Goal: Transaction & Acquisition: Purchase product/service

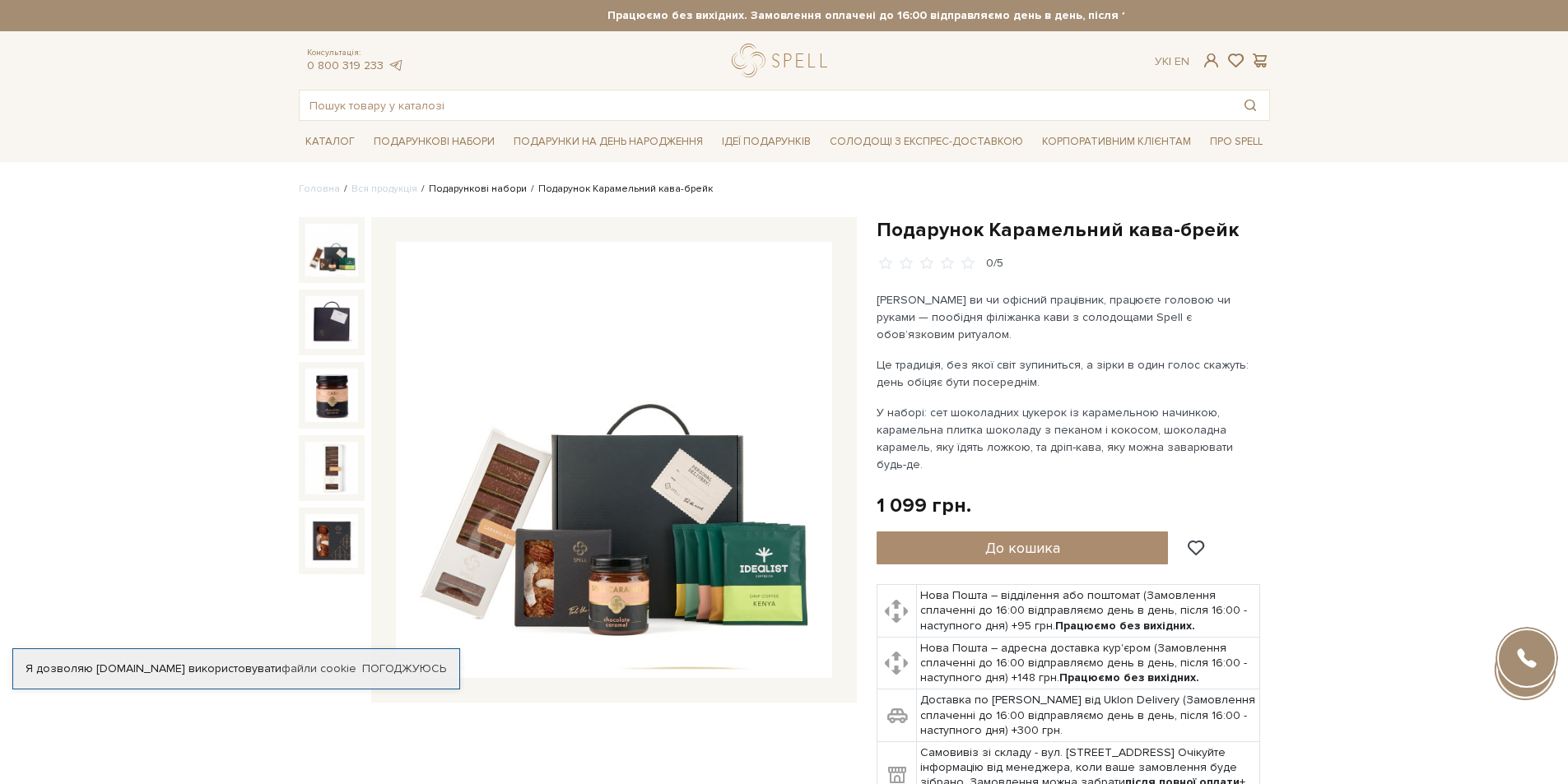
click at [499, 187] on link "Подарункові набори" at bounding box center [478, 188] width 98 height 12
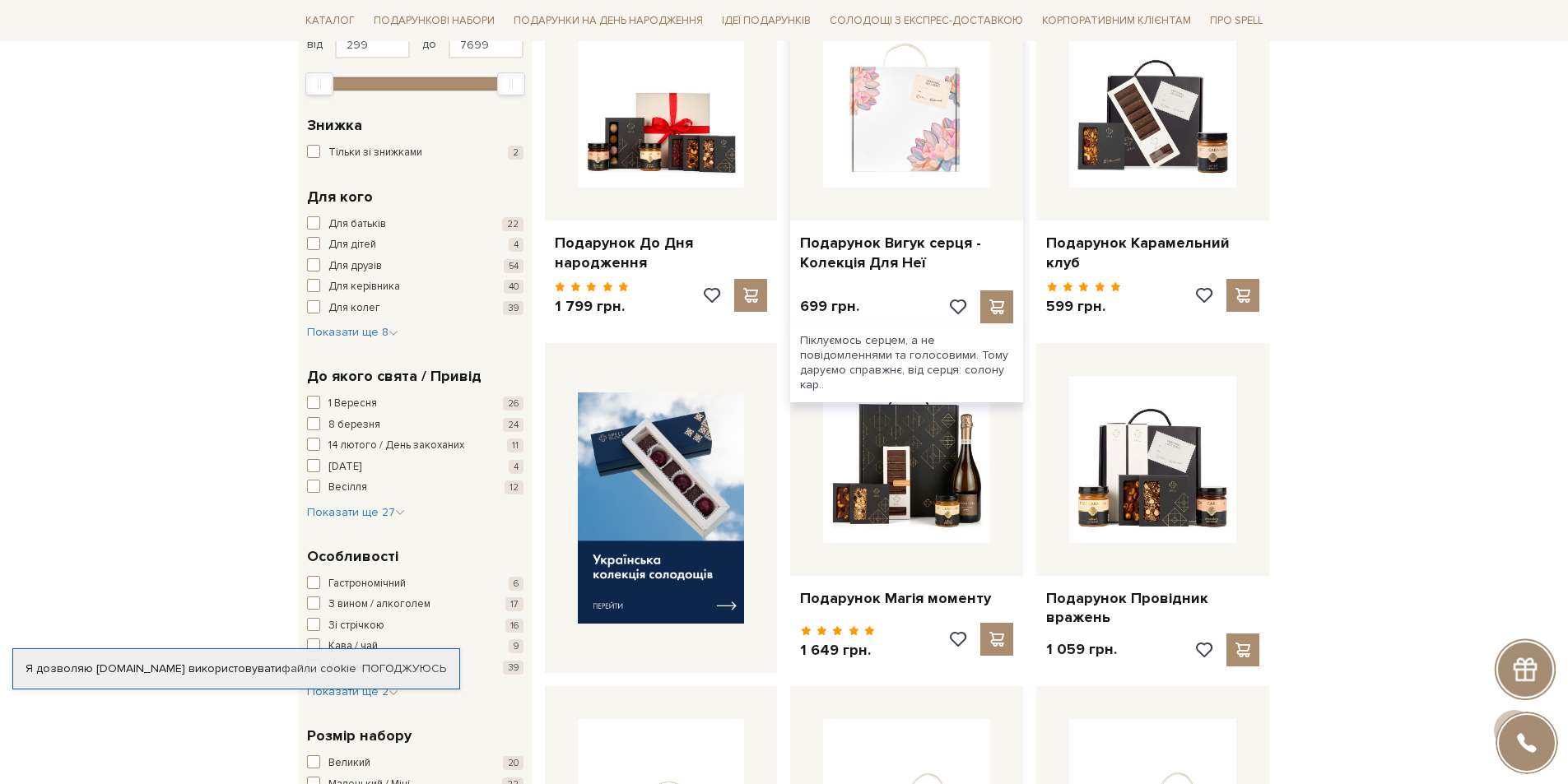
scroll to position [165, 0]
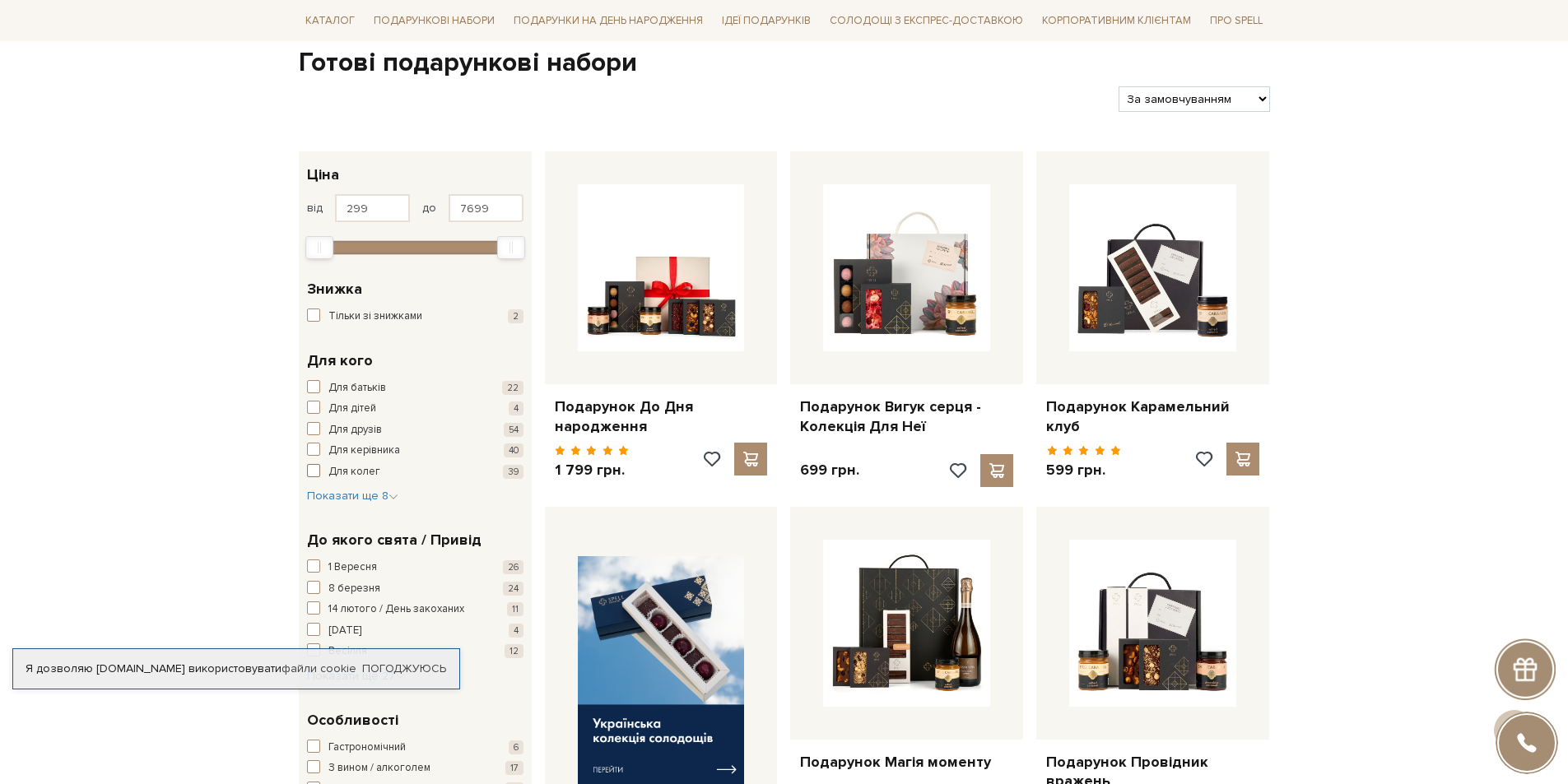
click at [316, 467] on span "button" at bounding box center [313, 471] width 13 height 13
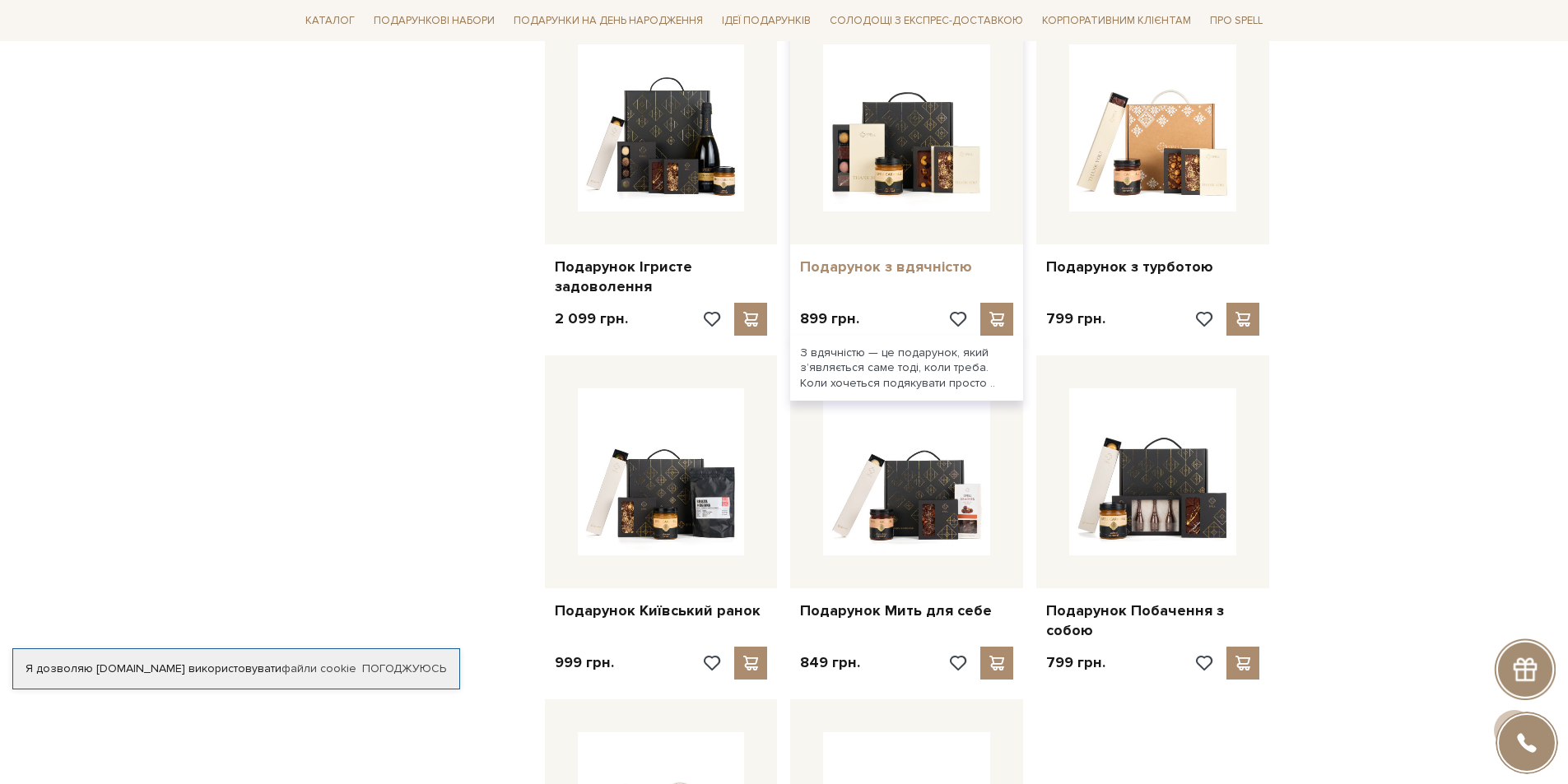
scroll to position [1398, 0]
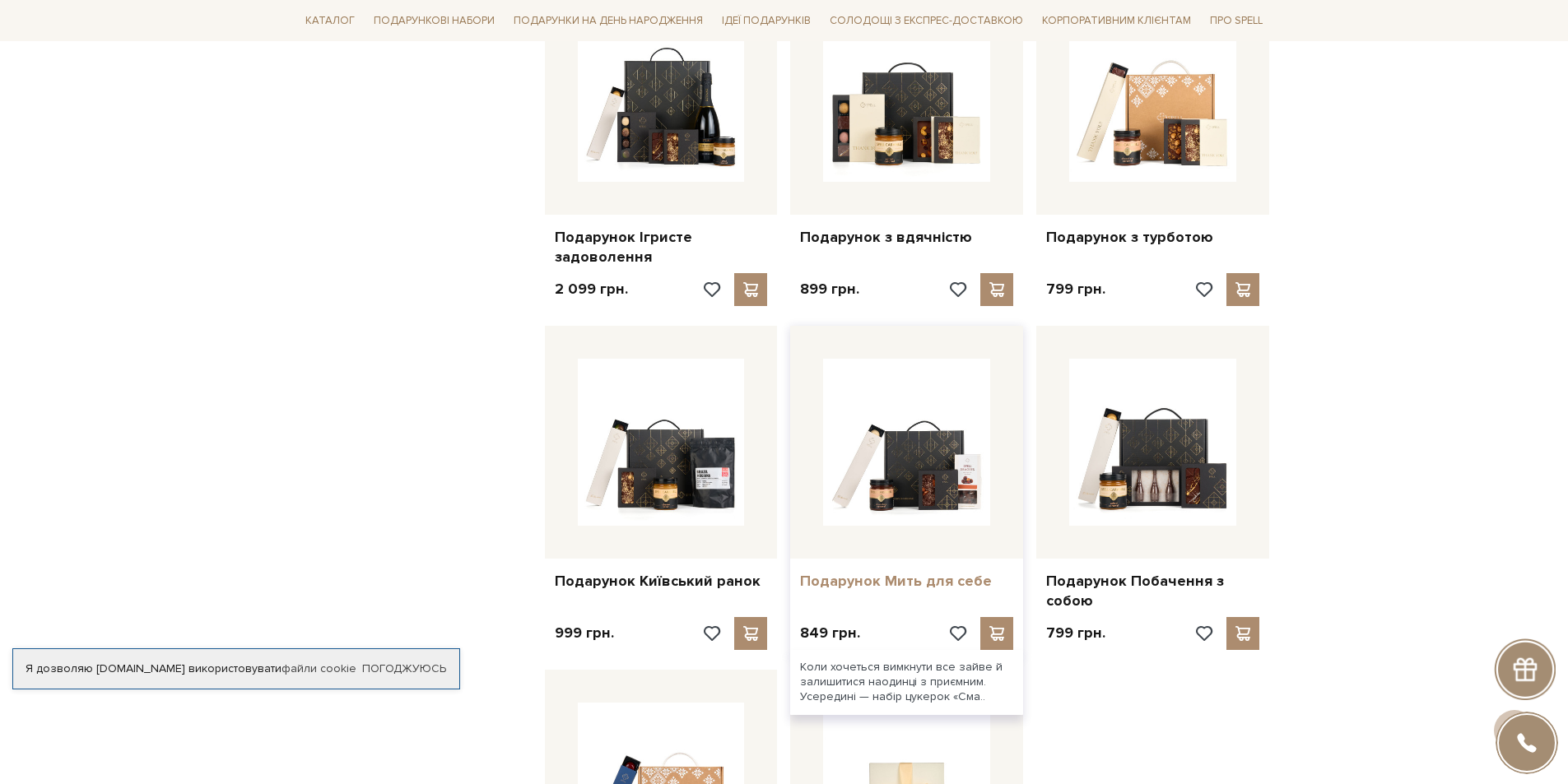
click at [936, 575] on link "Подарунок Мить для себе" at bounding box center [907, 581] width 213 height 19
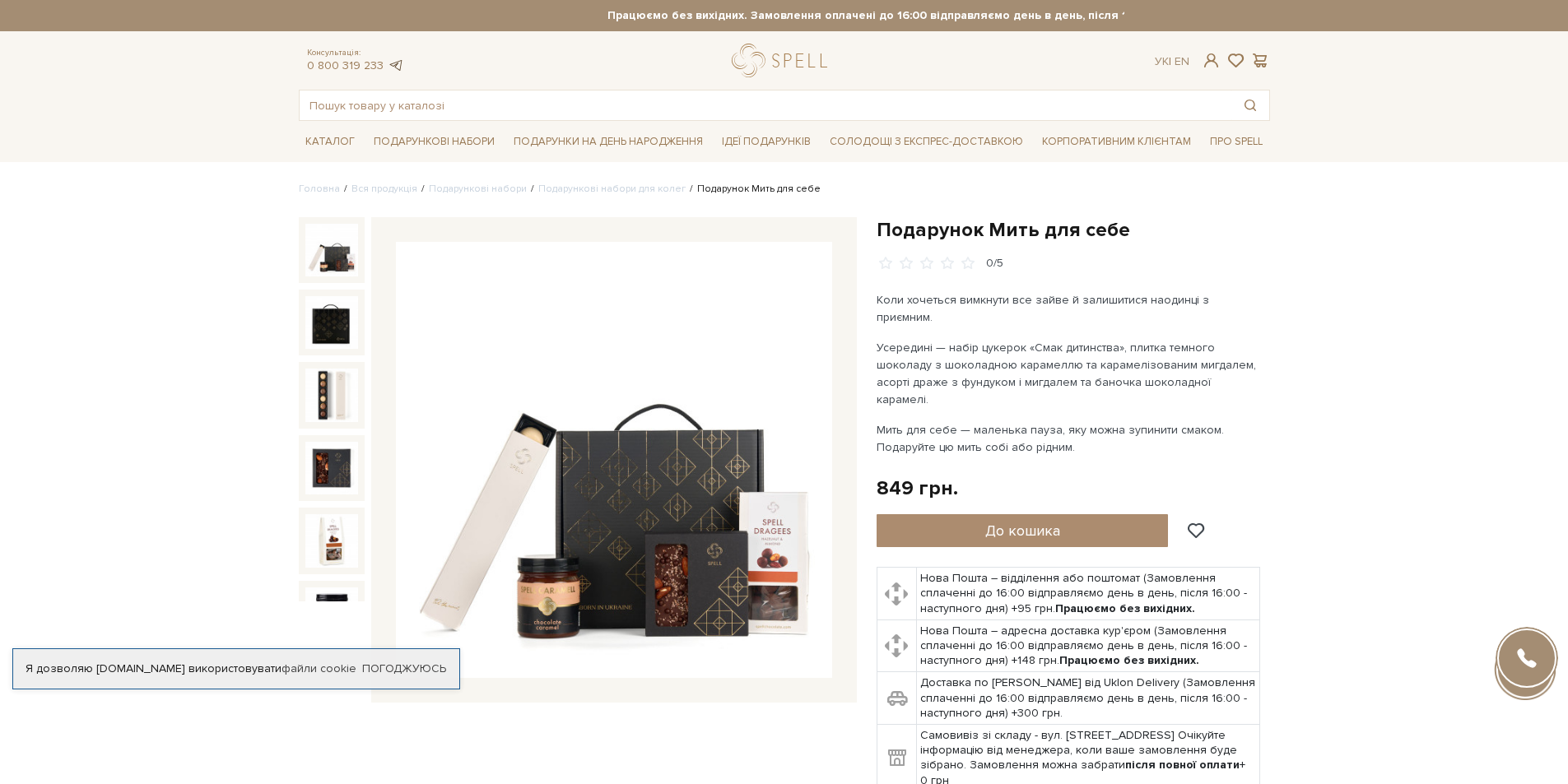
click at [393, 62] on link at bounding box center [396, 65] width 17 height 14
click at [1027, 522] on span "До кошика" at bounding box center [1023, 531] width 75 height 19
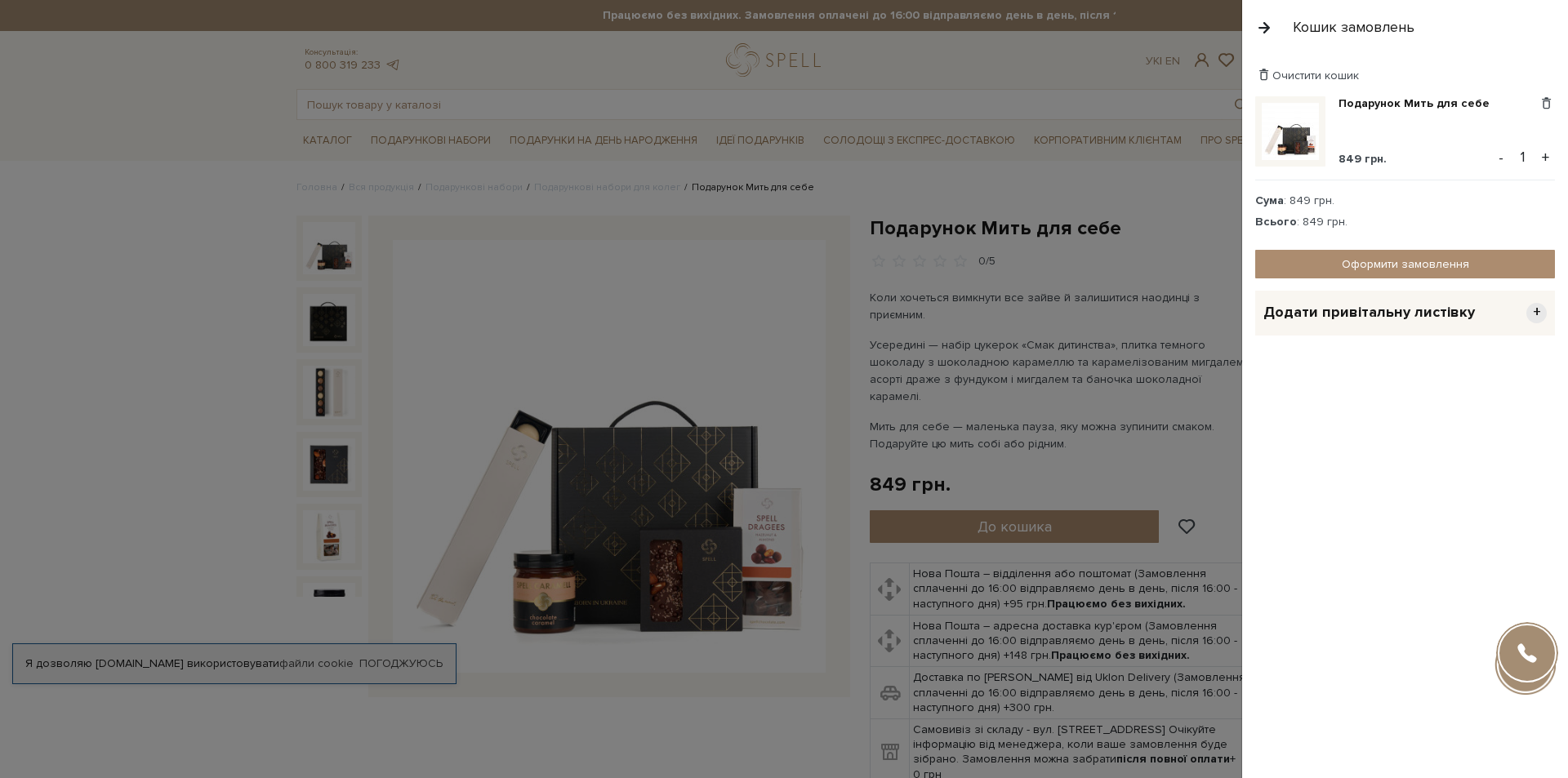
click at [1542, 156] on button "+" at bounding box center [1545, 157] width 18 height 25
click at [1545, 156] on button "+" at bounding box center [1545, 157] width 18 height 25
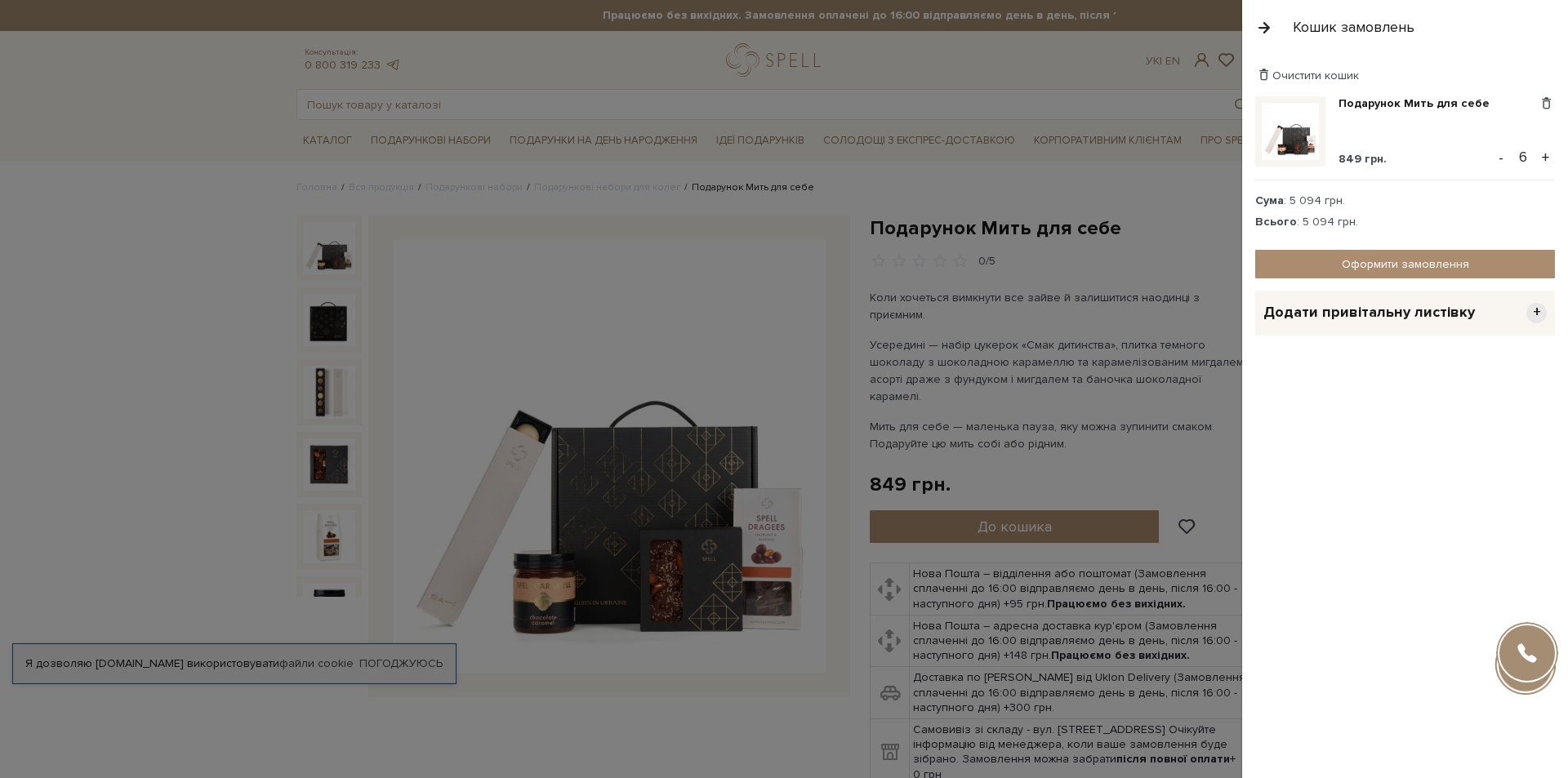
click at [1530, 310] on span "+" at bounding box center [1536, 313] width 20 height 20
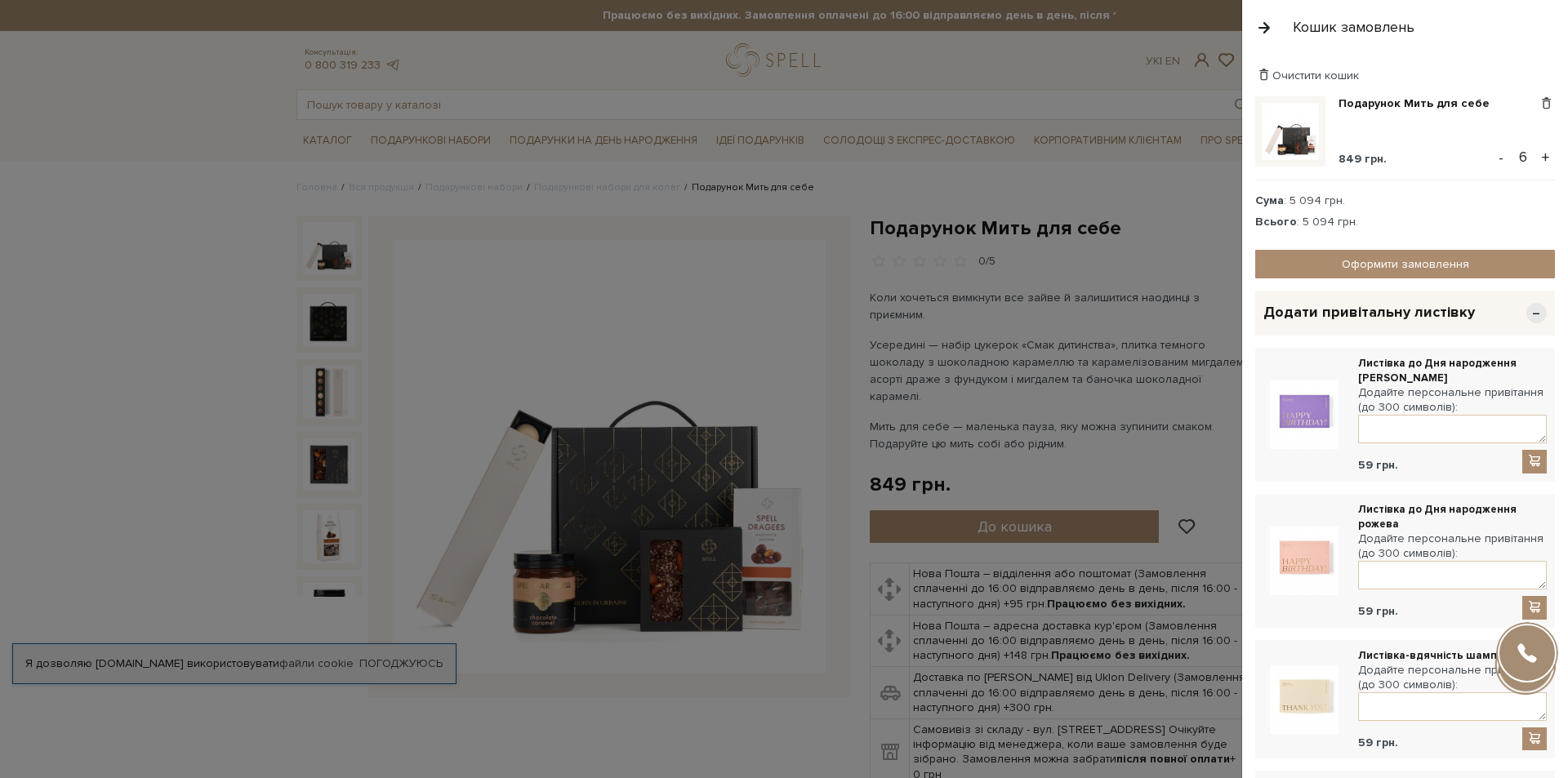
click at [1528, 314] on span "−" at bounding box center [1536, 313] width 20 height 20
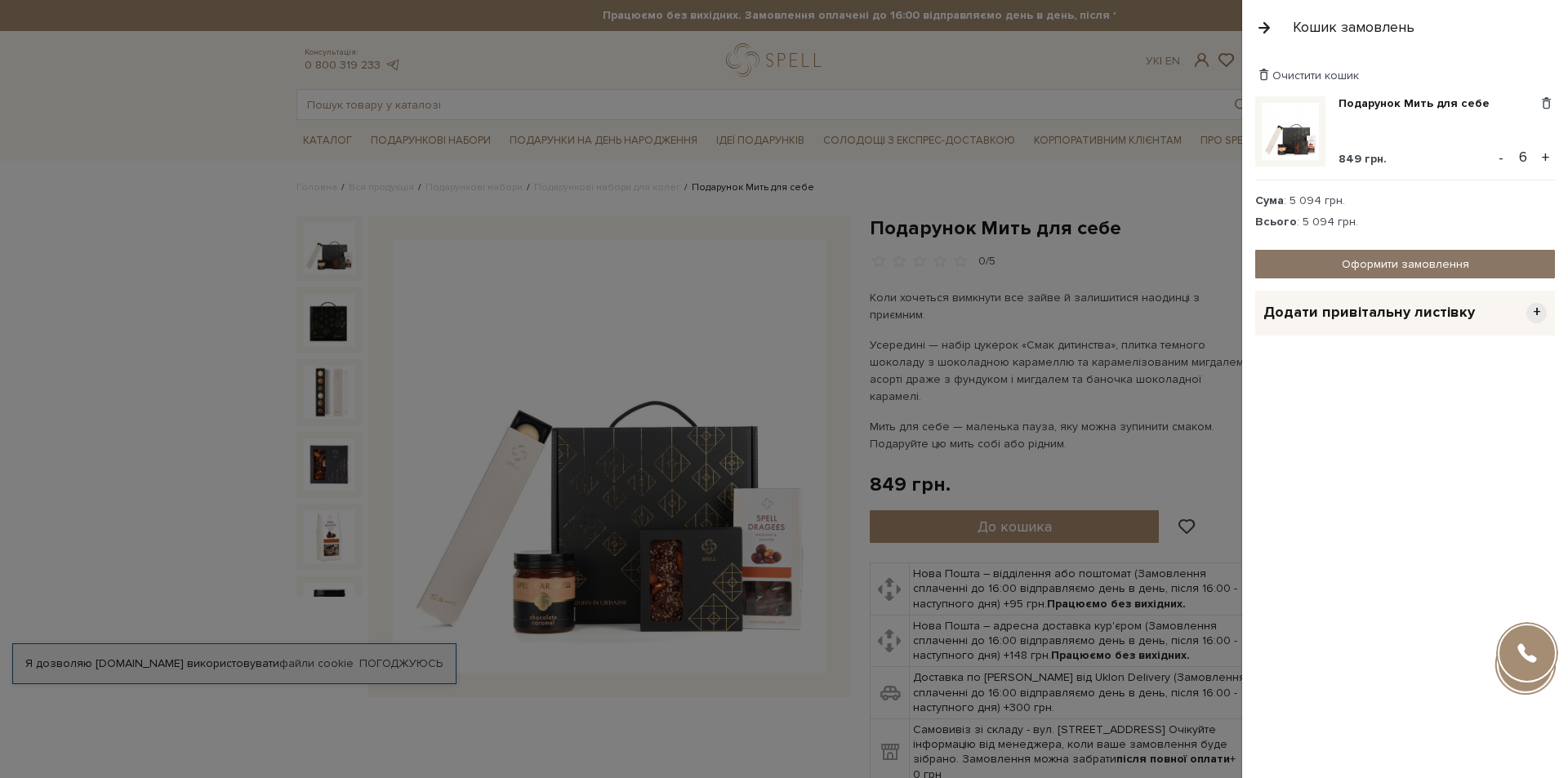
click at [1437, 265] on link "Оформити замовлення" at bounding box center [1405, 264] width 300 height 29
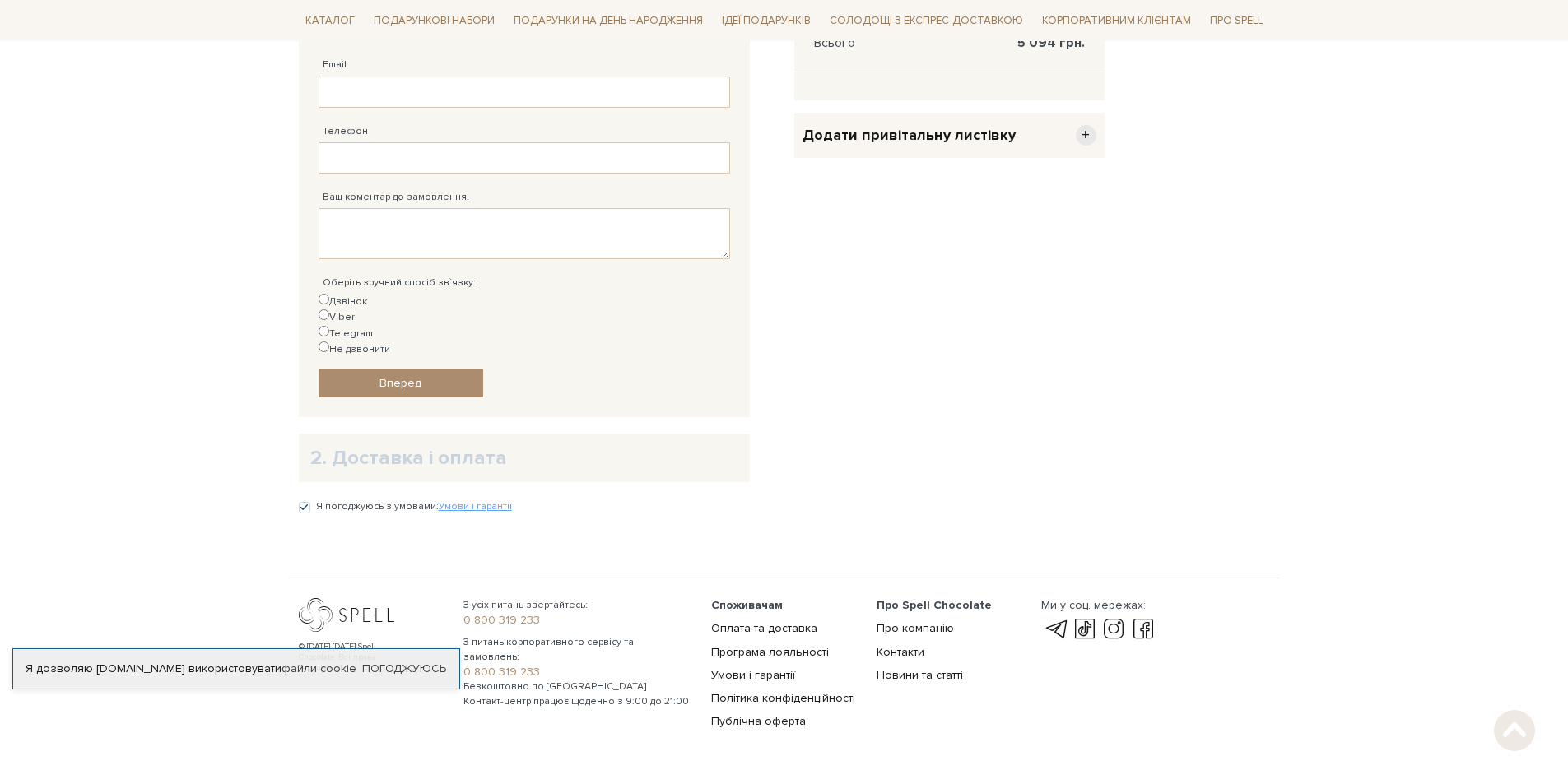
scroll to position [488, 0]
click at [305, 498] on input "Я погоджуюсь з умовами: Умови і гарантії" at bounding box center [304, 503] width 11 height 11
checkbox input "true"
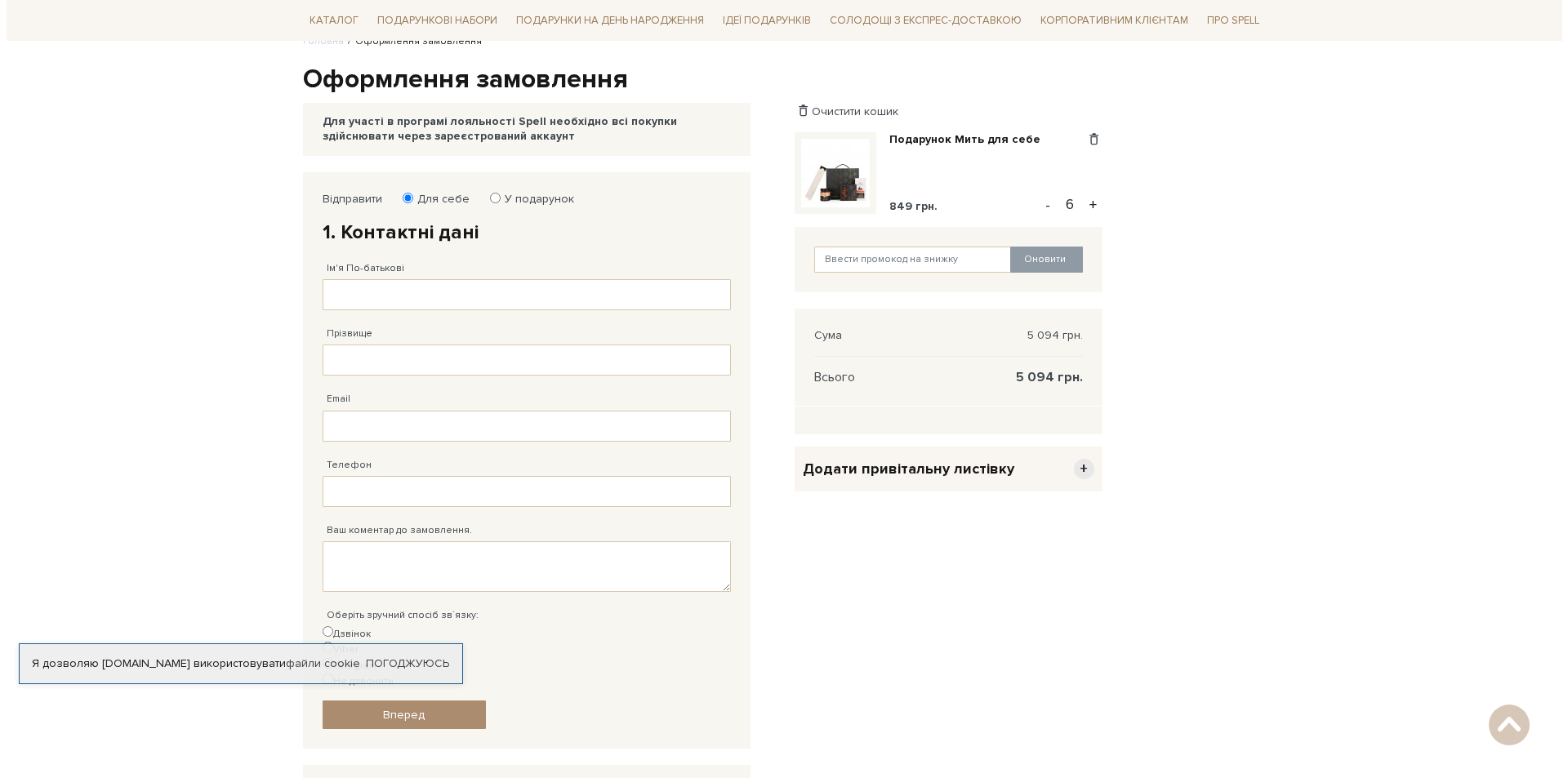
scroll to position [0, 0]
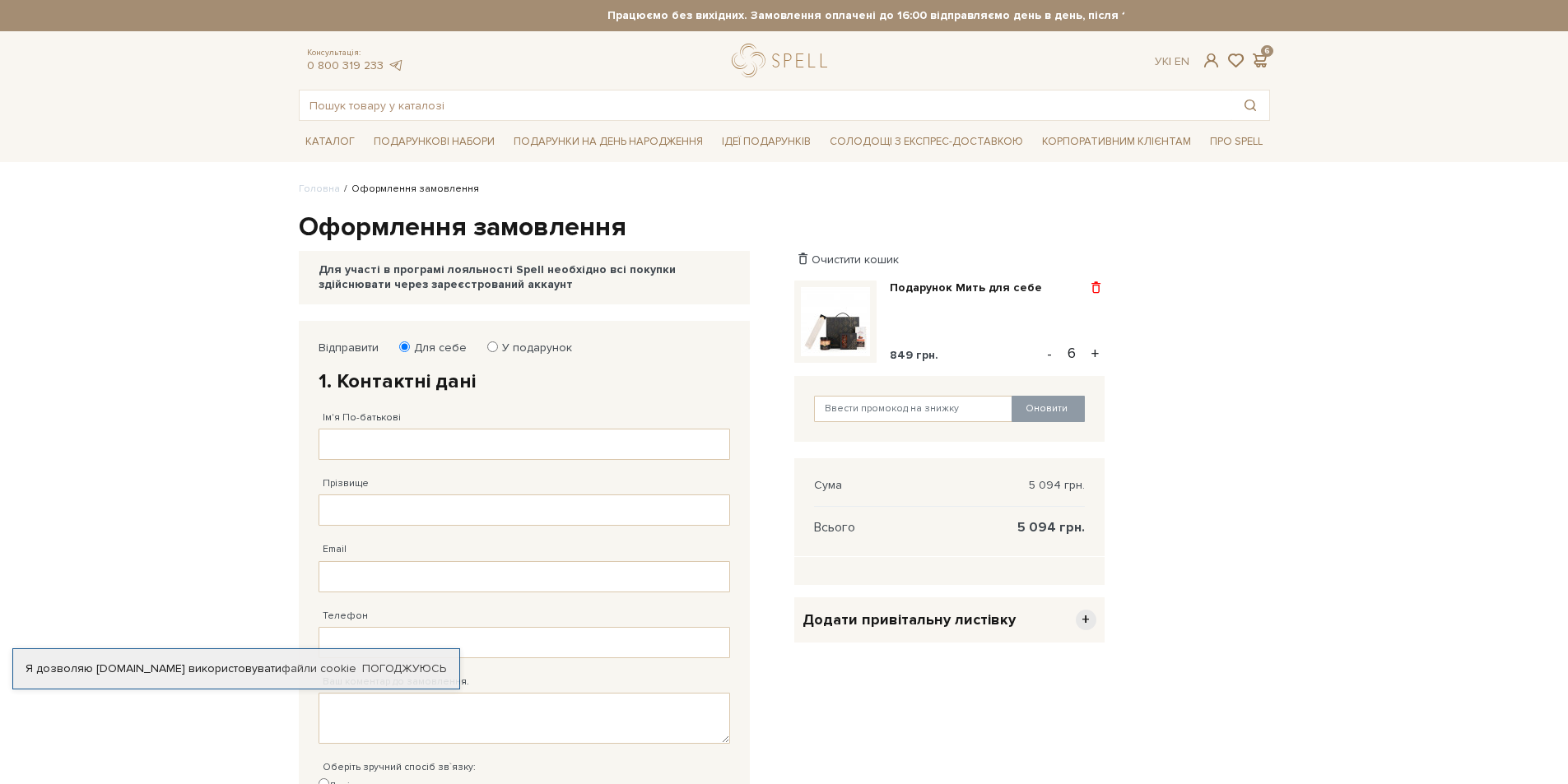
click at [1100, 283] on span at bounding box center [1096, 288] width 18 height 15
click at [1046, 315] on link "Видалити" at bounding box center [1039, 315] width 130 height 21
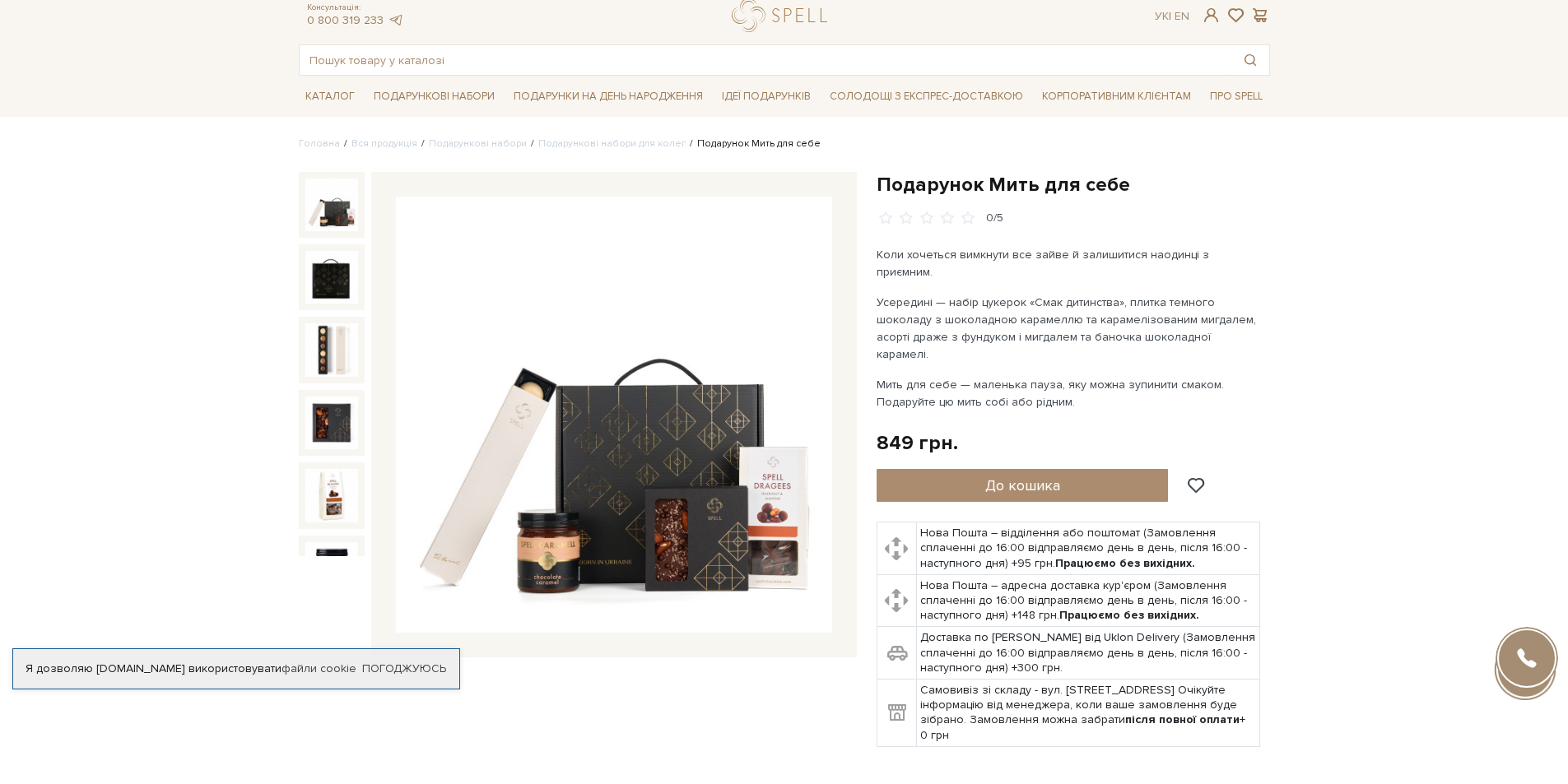
scroll to position [82, 0]
